Goal: Task Accomplishment & Management: Use online tool/utility

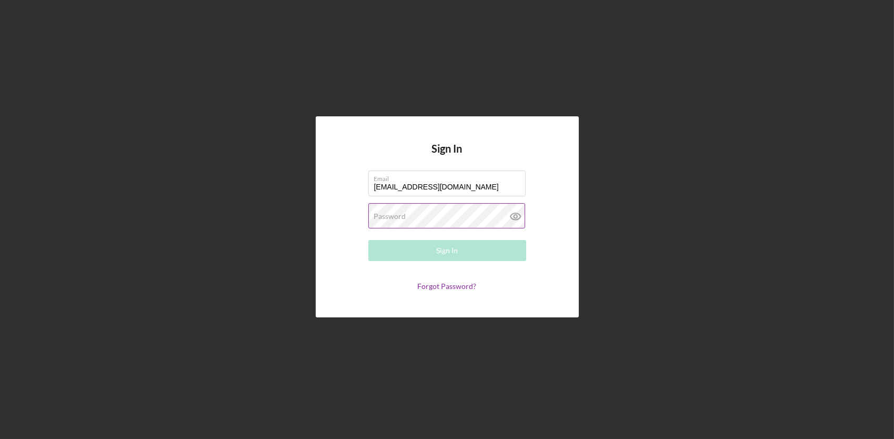
type input "[EMAIL_ADDRESS][DOMAIN_NAME]"
click at [381, 217] on label "Password" at bounding box center [390, 216] width 32 height 8
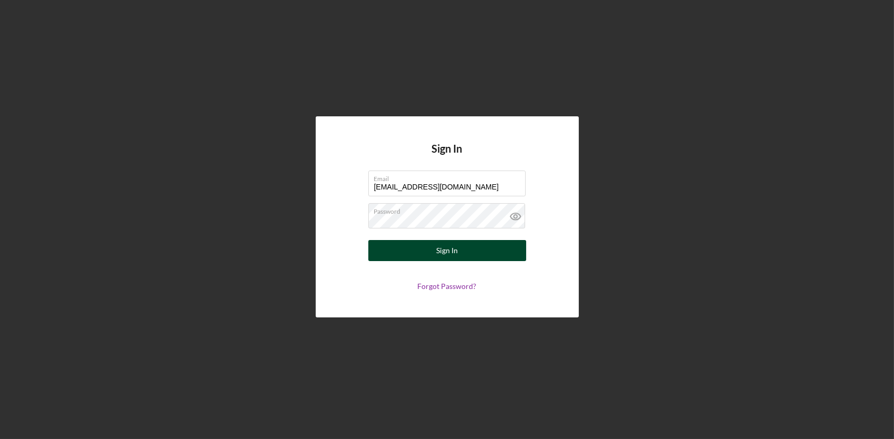
click at [435, 254] on button "Sign In" at bounding box center [447, 250] width 158 height 21
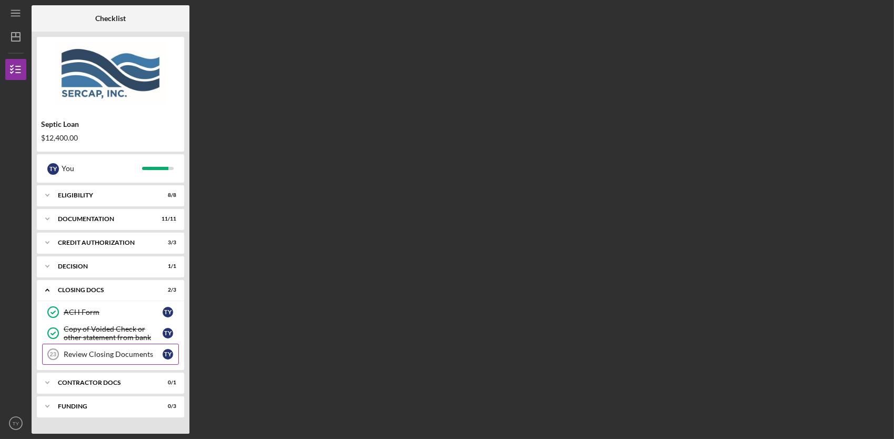
click at [128, 344] on link "Review Closing Documents 23 Review Closing Documents T Y" at bounding box center [110, 354] width 137 height 21
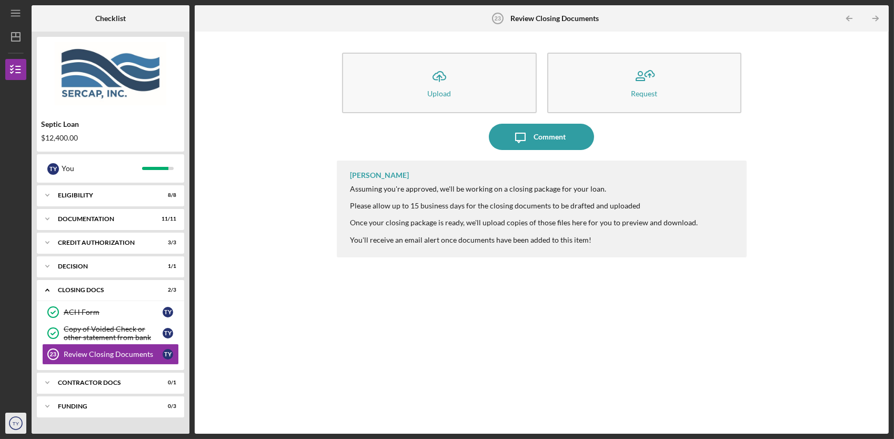
click at [8, 421] on icon "TY" at bounding box center [15, 423] width 21 height 26
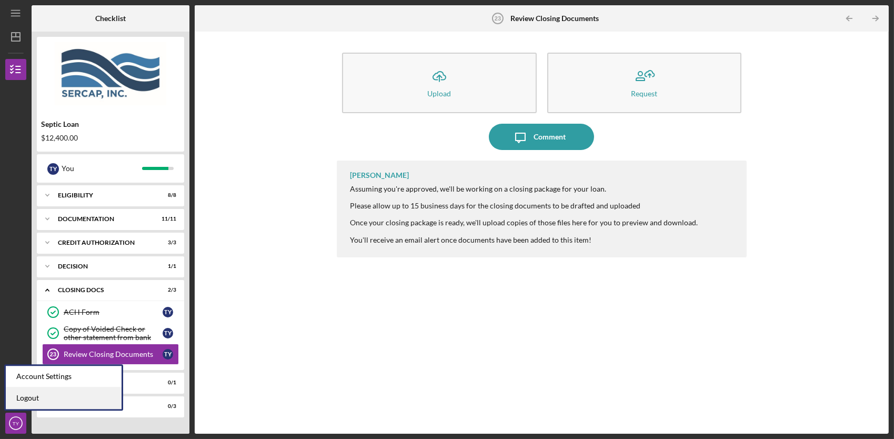
click at [15, 398] on link "Logout" at bounding box center [64, 398] width 116 height 22
